Goal: Navigation & Orientation: Find specific page/section

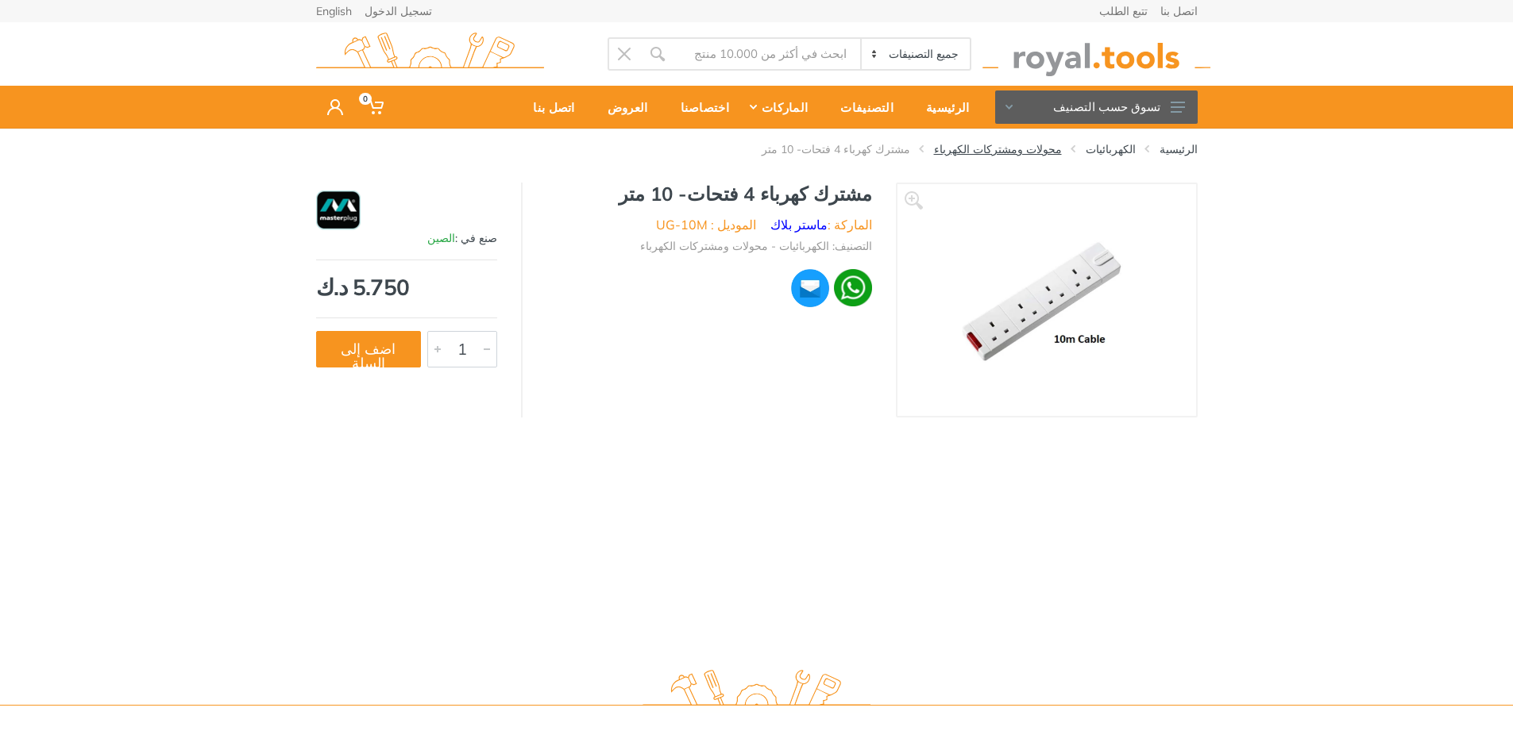
click at [1032, 154] on link "محولات ومشتركات الكهرباء" at bounding box center [998, 149] width 128 height 16
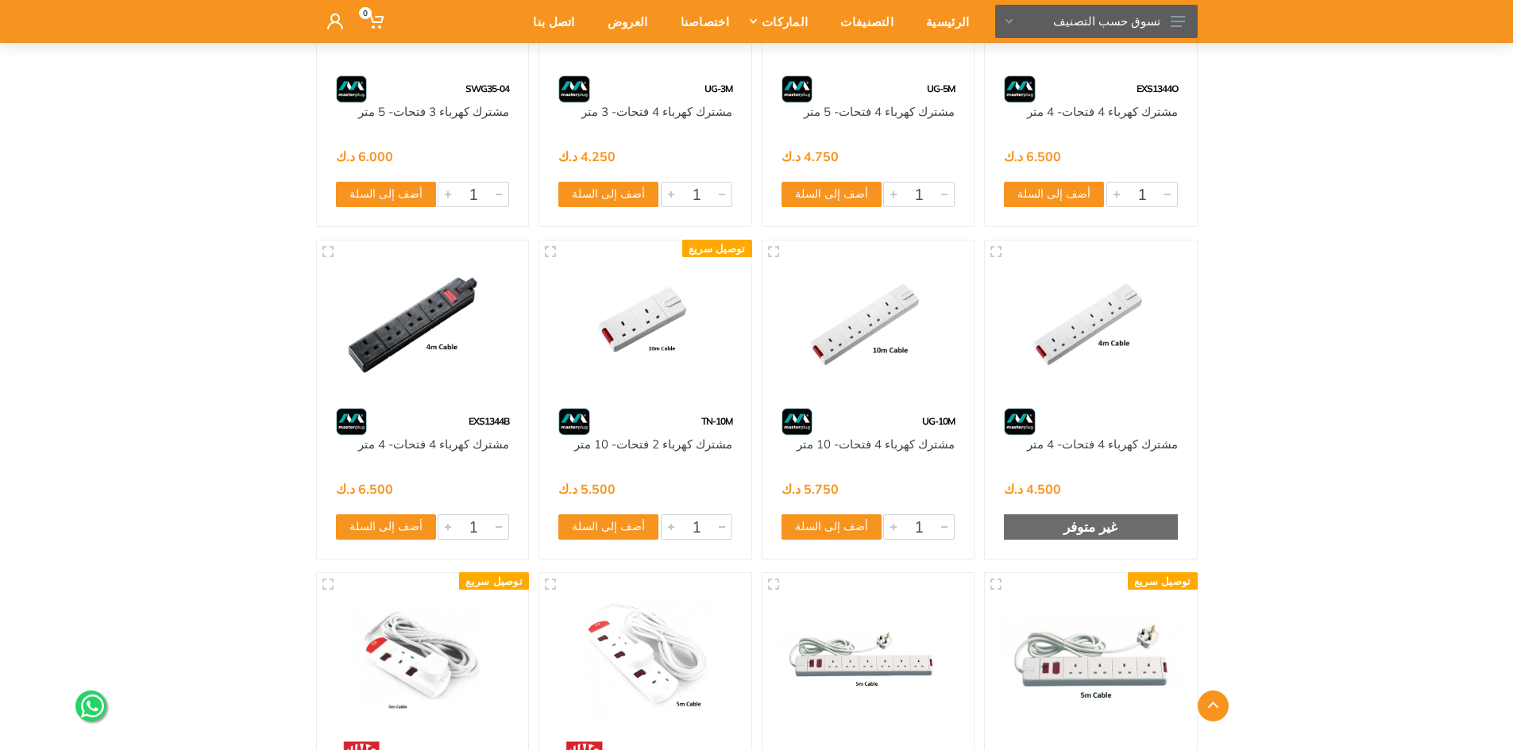
scroll to position [882, 0]
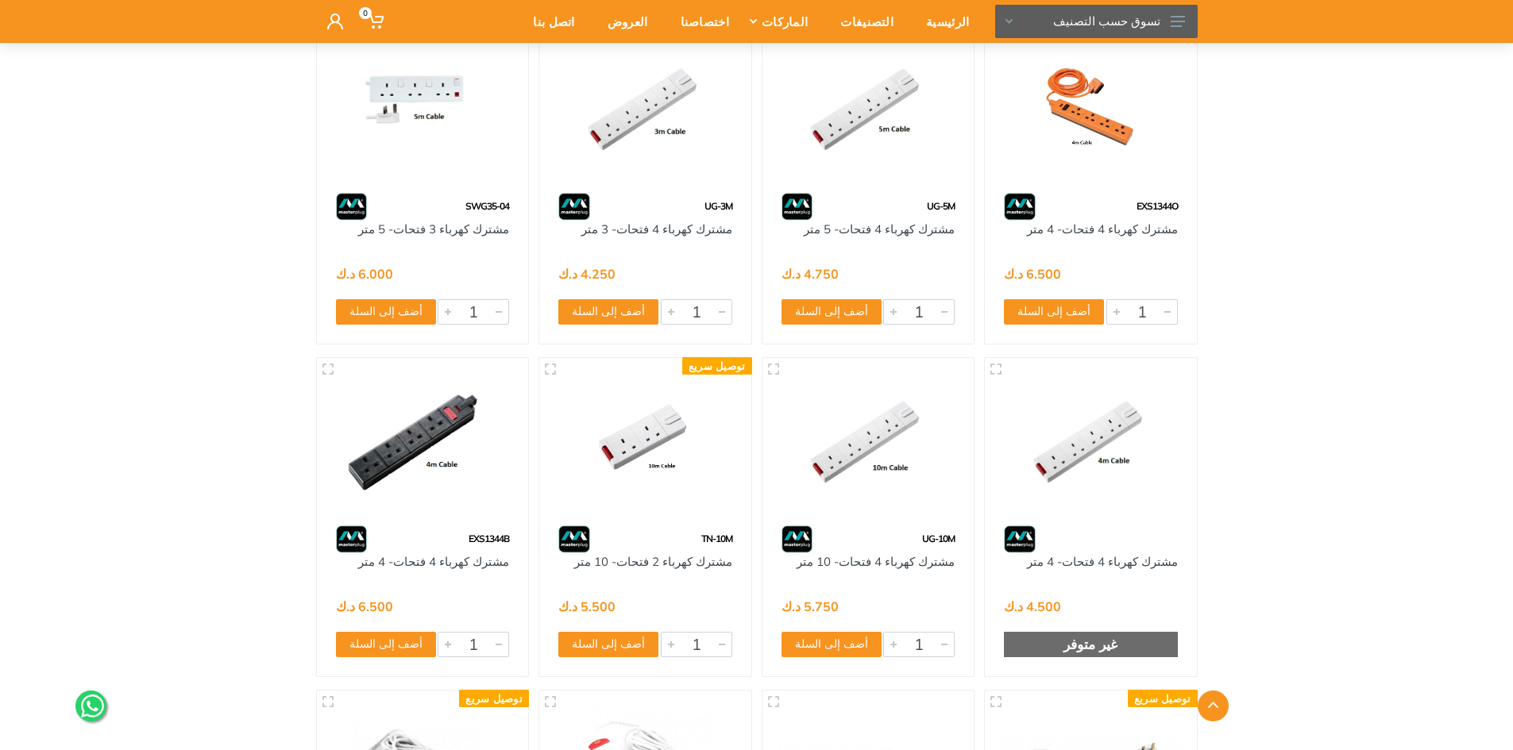
click at [907, 459] on img at bounding box center [868, 440] width 183 height 137
